Goal: Information Seeking & Learning: Learn about a topic

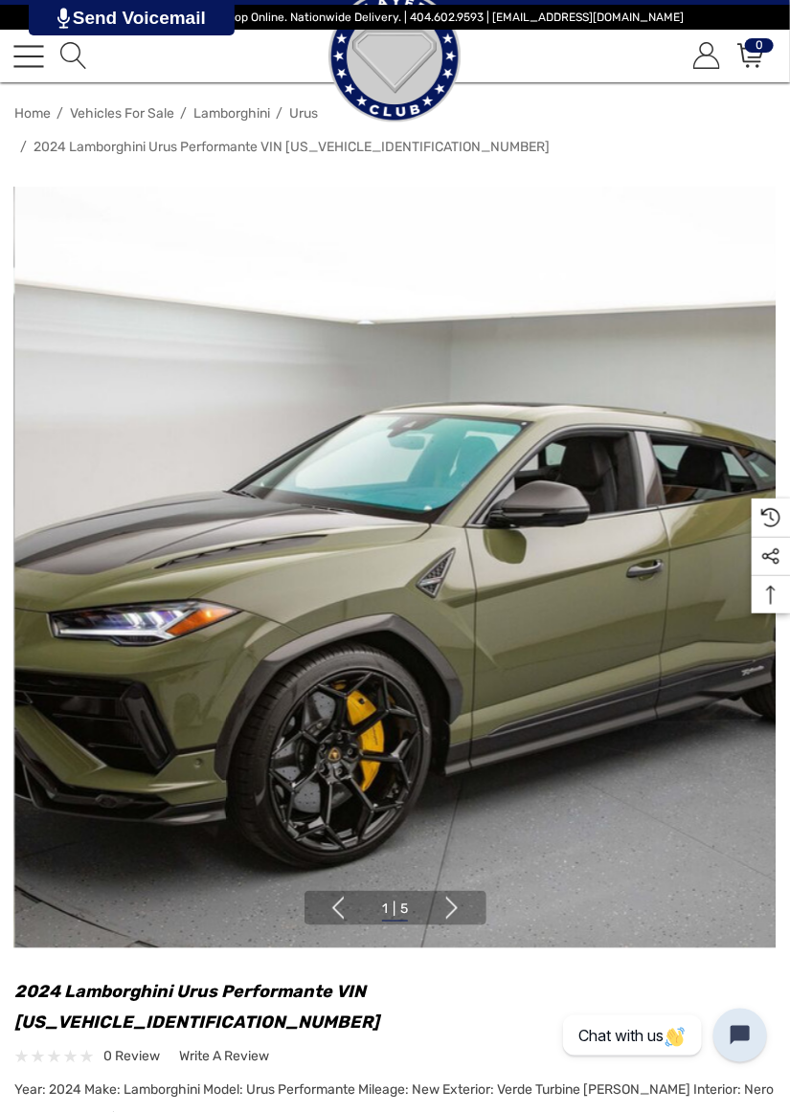
click at [615, 734] on img at bounding box center [395, 568] width 762 height 762
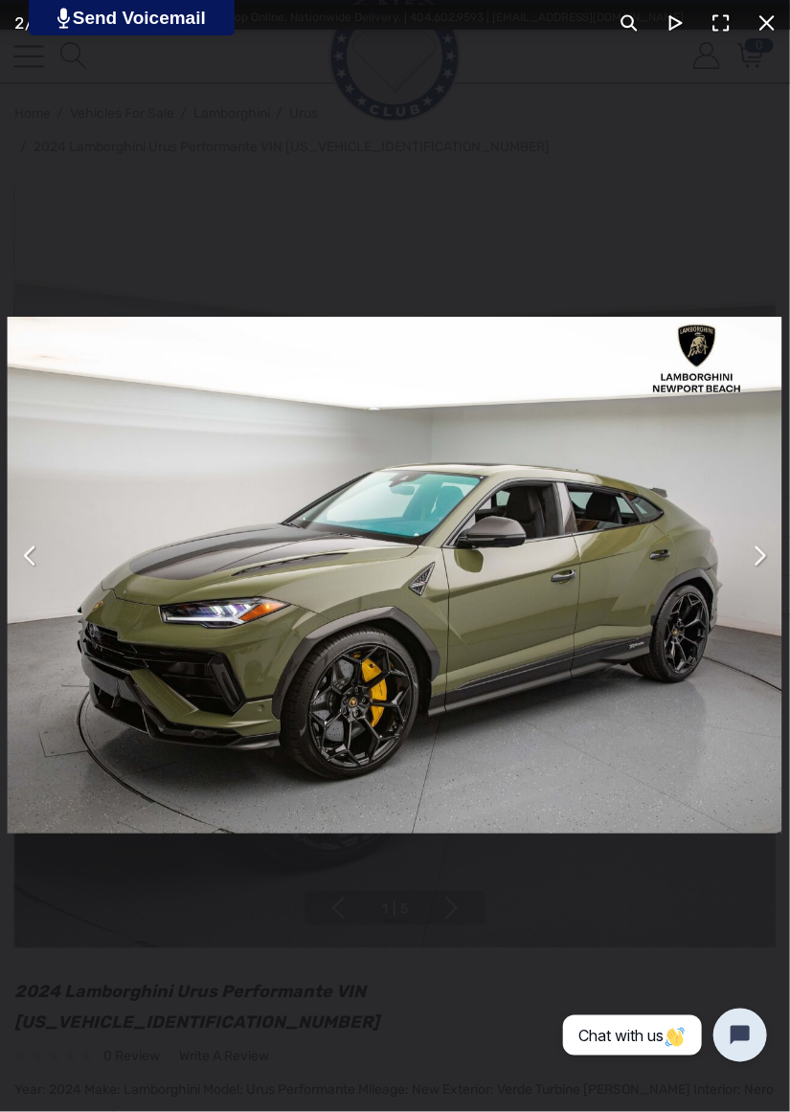
click at [755, 579] on button "You can close this modal content with the ESC key" at bounding box center [759, 556] width 46 height 46
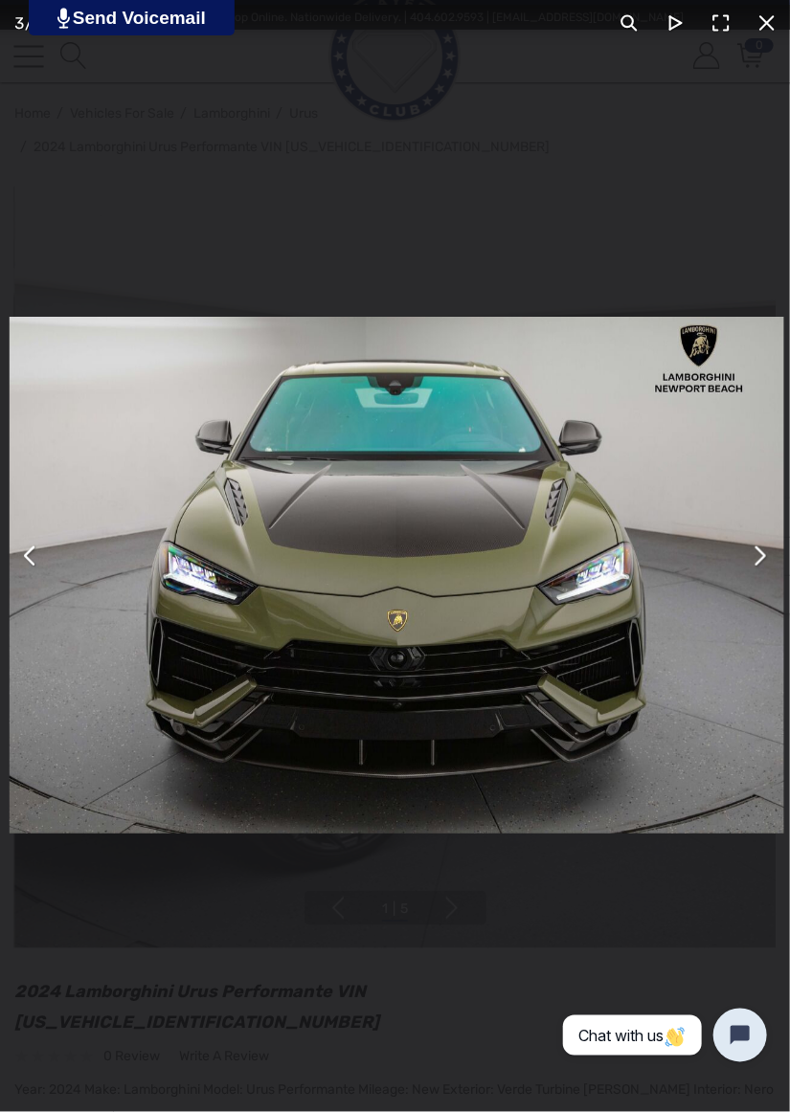
click at [755, 579] on button "You can close this modal content with the ESC key" at bounding box center [759, 556] width 46 height 46
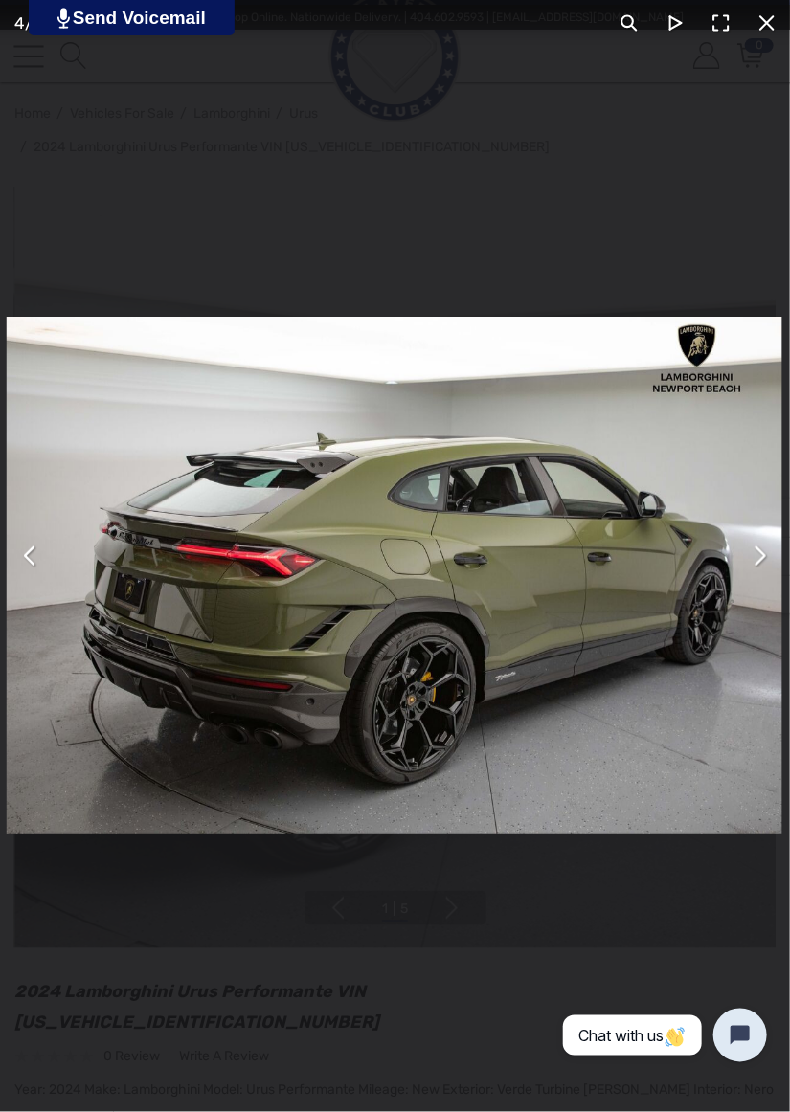
click at [759, 579] on button "You can close this modal content with the ESC key" at bounding box center [759, 556] width 46 height 46
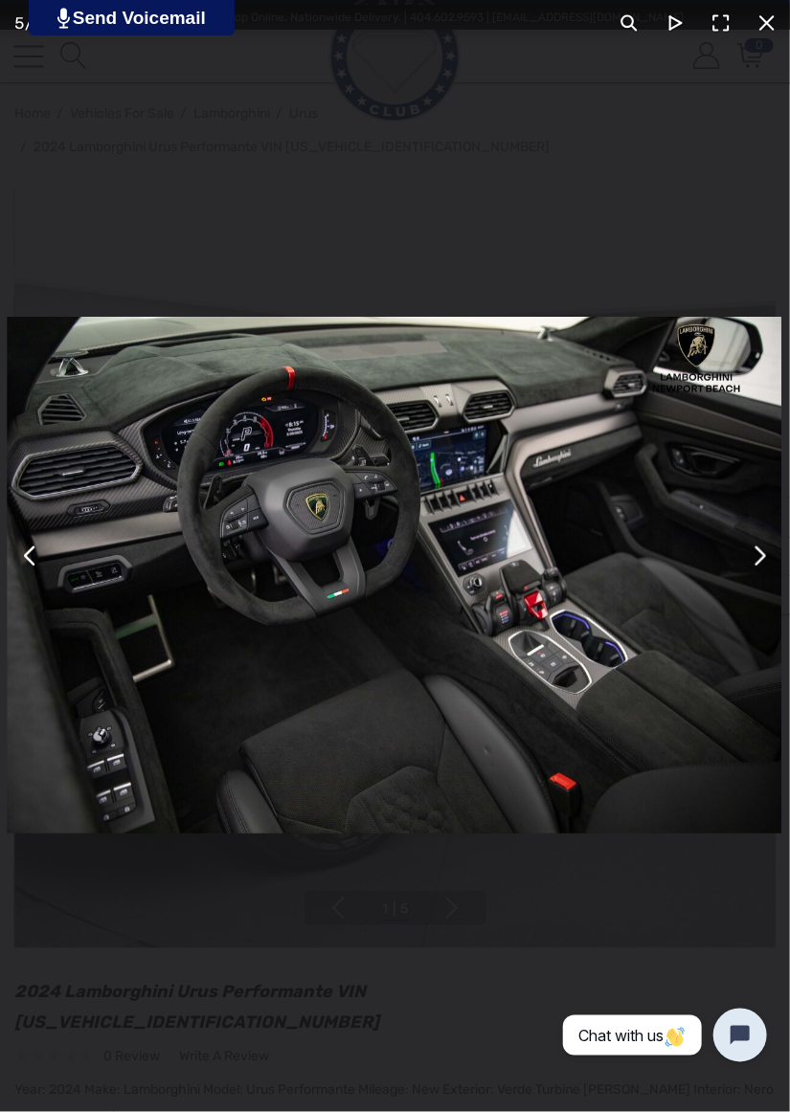
click at [765, 22] on button "You can close this modal content with the ESC key" at bounding box center [767, 23] width 46 height 46
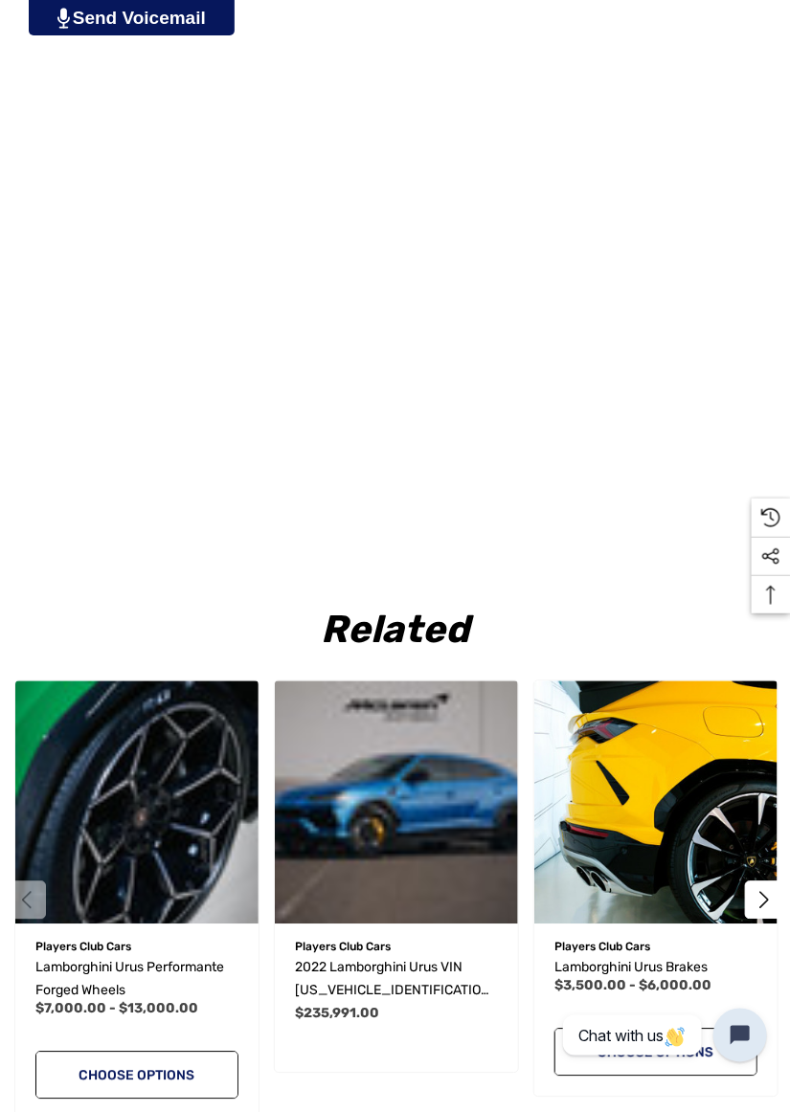
scroll to position [2588, 0]
